Goal: Transaction & Acquisition: Download file/media

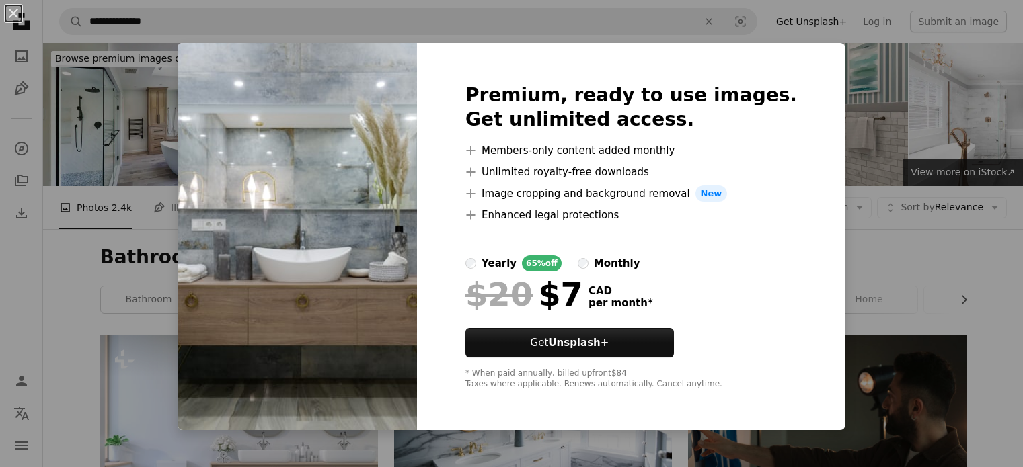
scroll to position [471, 0]
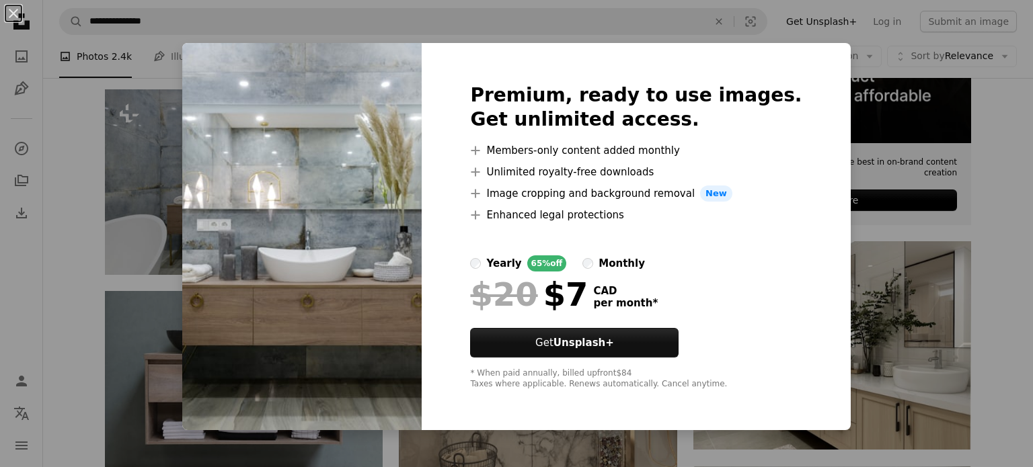
click at [53, 208] on div "An X shape Premium, ready to use images. Get unlimited access. A plus sign Memb…" at bounding box center [516, 233] width 1033 height 467
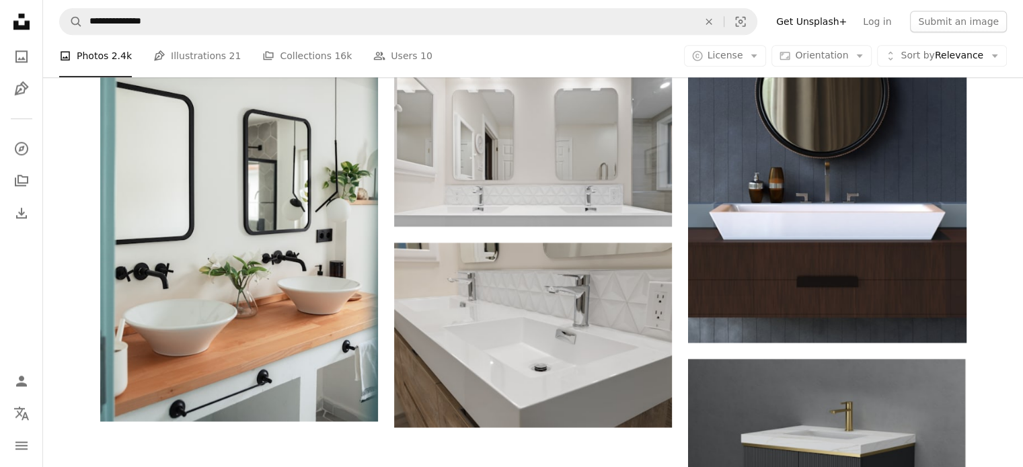
scroll to position [1629, 0]
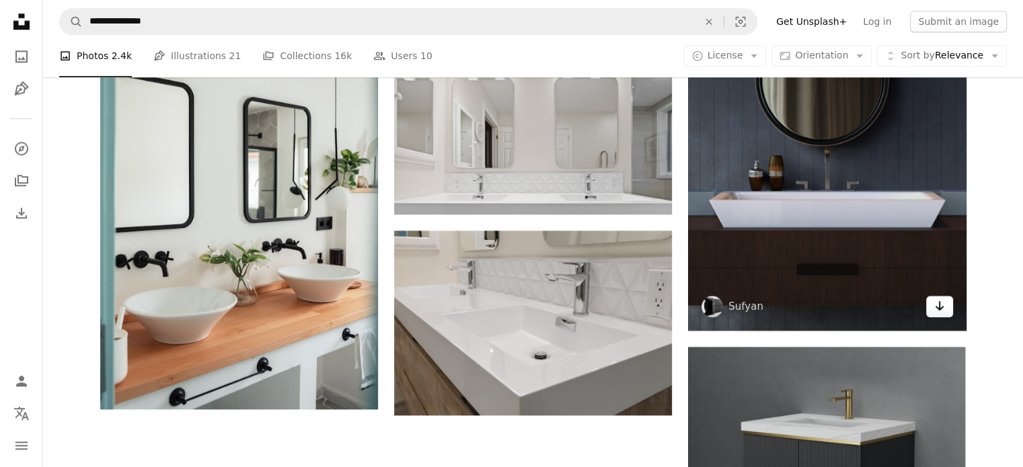
click at [942, 310] on icon "Arrow pointing down" at bounding box center [939, 306] width 11 height 16
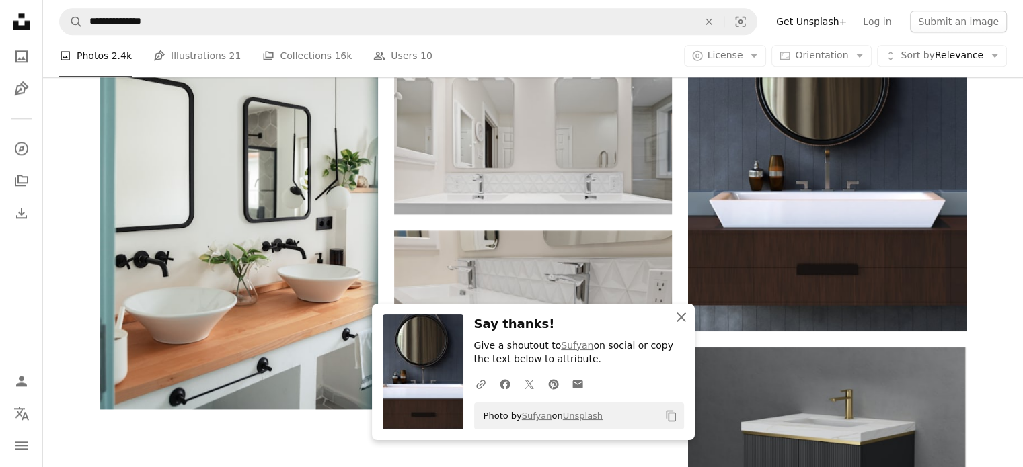
click at [681, 317] on icon "button" at bounding box center [681, 317] width 9 height 9
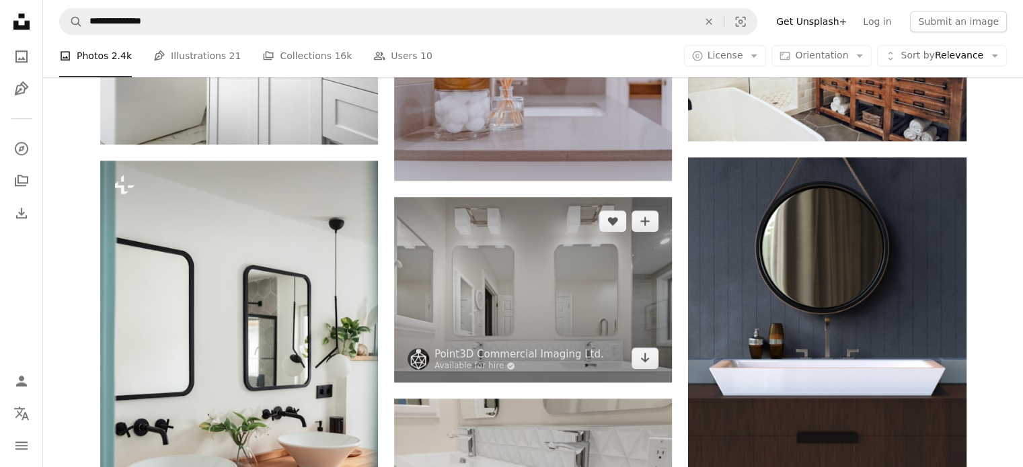
scroll to position [1494, 0]
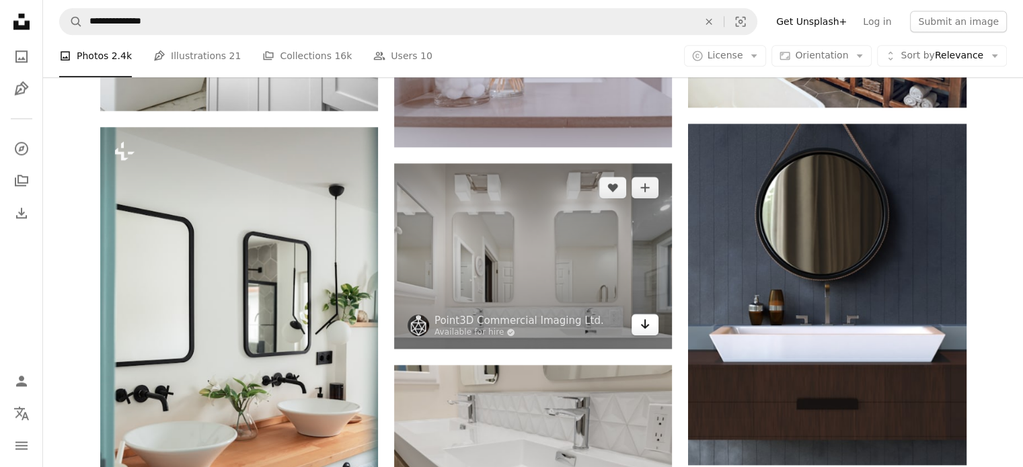
click at [644, 328] on icon "Download" at bounding box center [645, 323] width 9 height 9
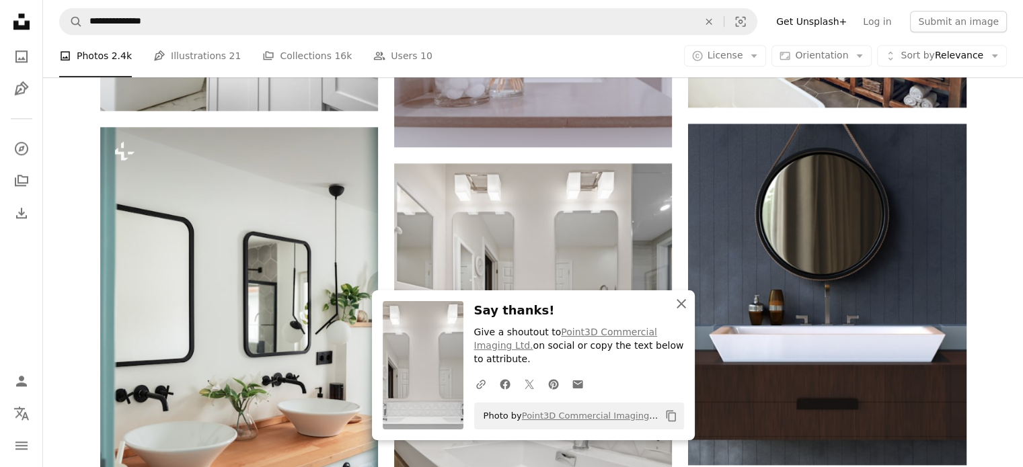
click at [683, 312] on icon "An X shape" at bounding box center [681, 304] width 16 height 16
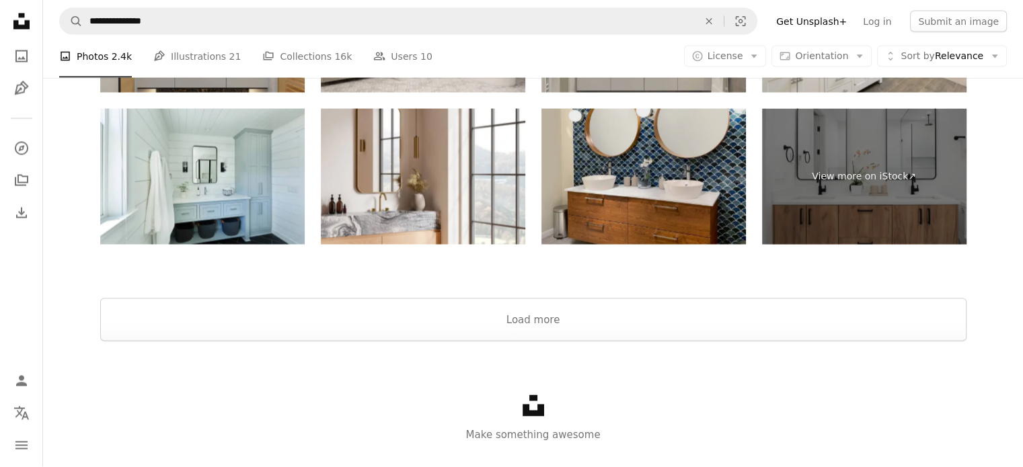
scroll to position [2606, 0]
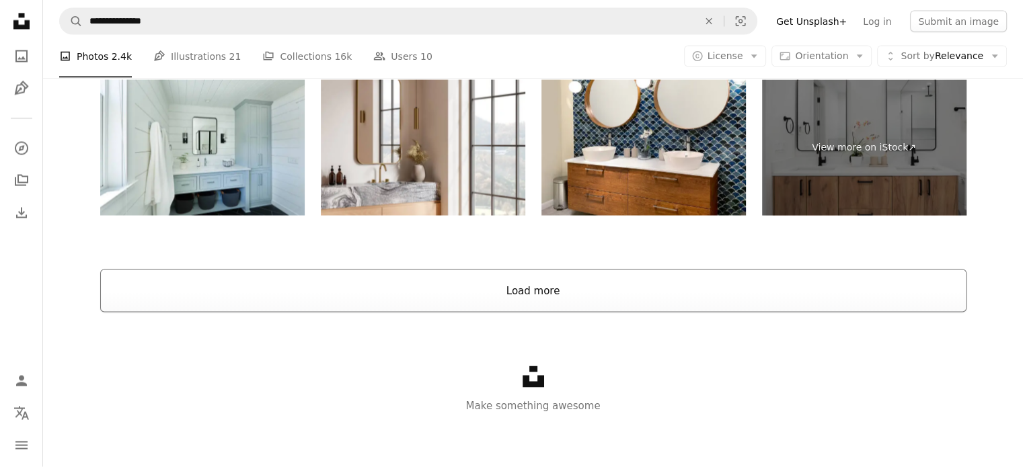
click at [496, 296] on button "Load more" at bounding box center [533, 291] width 866 height 43
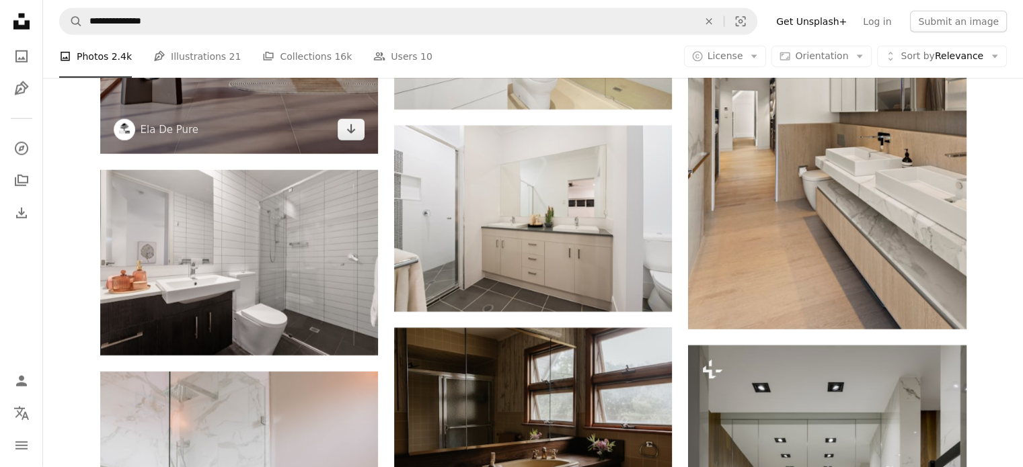
scroll to position [3780, 0]
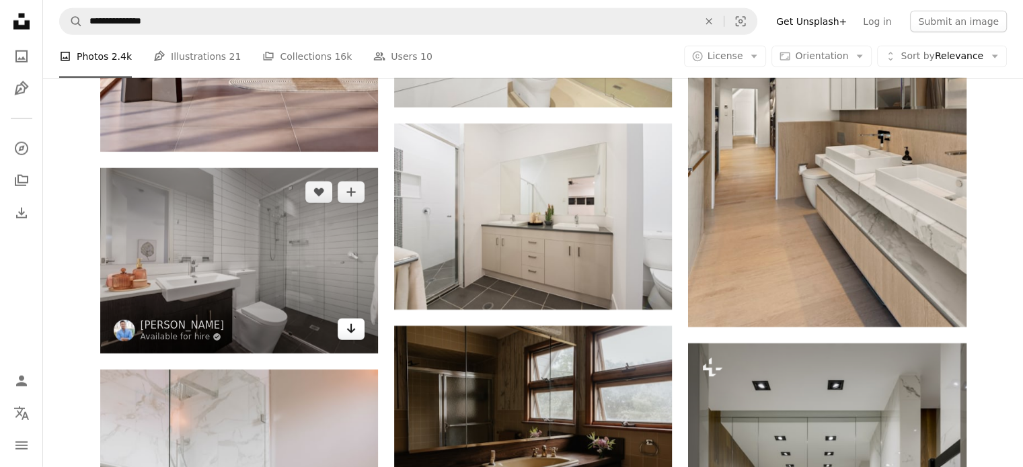
click at [346, 328] on icon "Arrow pointing down" at bounding box center [351, 329] width 11 height 16
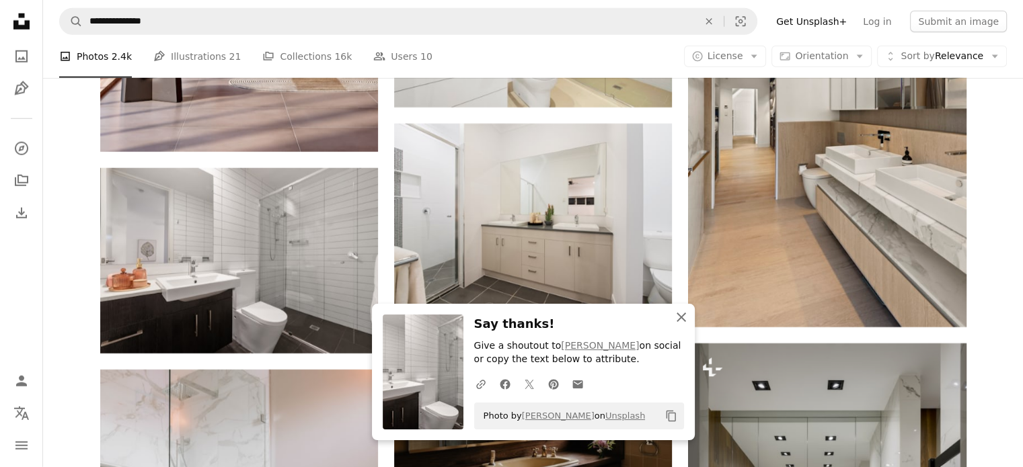
click at [681, 319] on icon "An X shape" at bounding box center [681, 317] width 16 height 16
